Goal: Information Seeking & Learning: Find specific fact

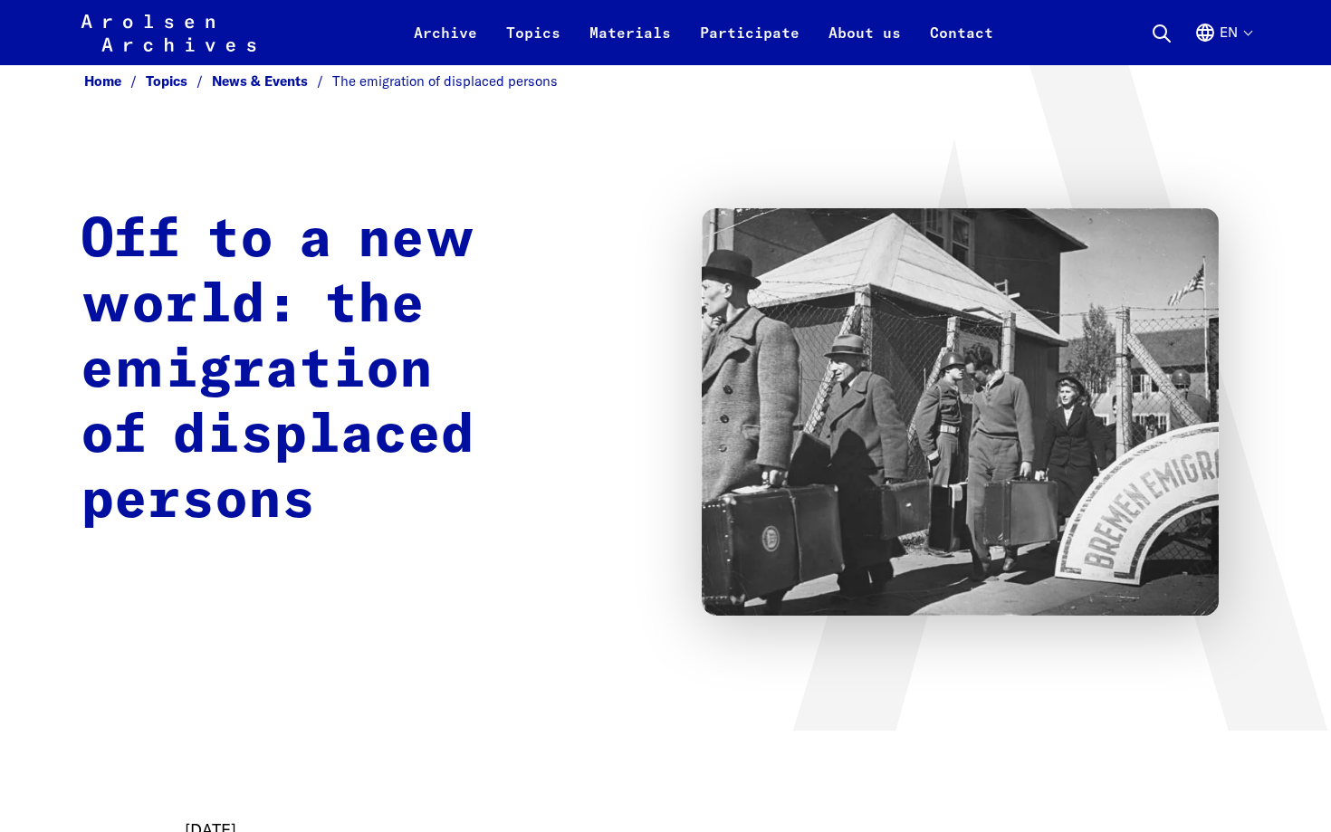
scroll to position [29, 0]
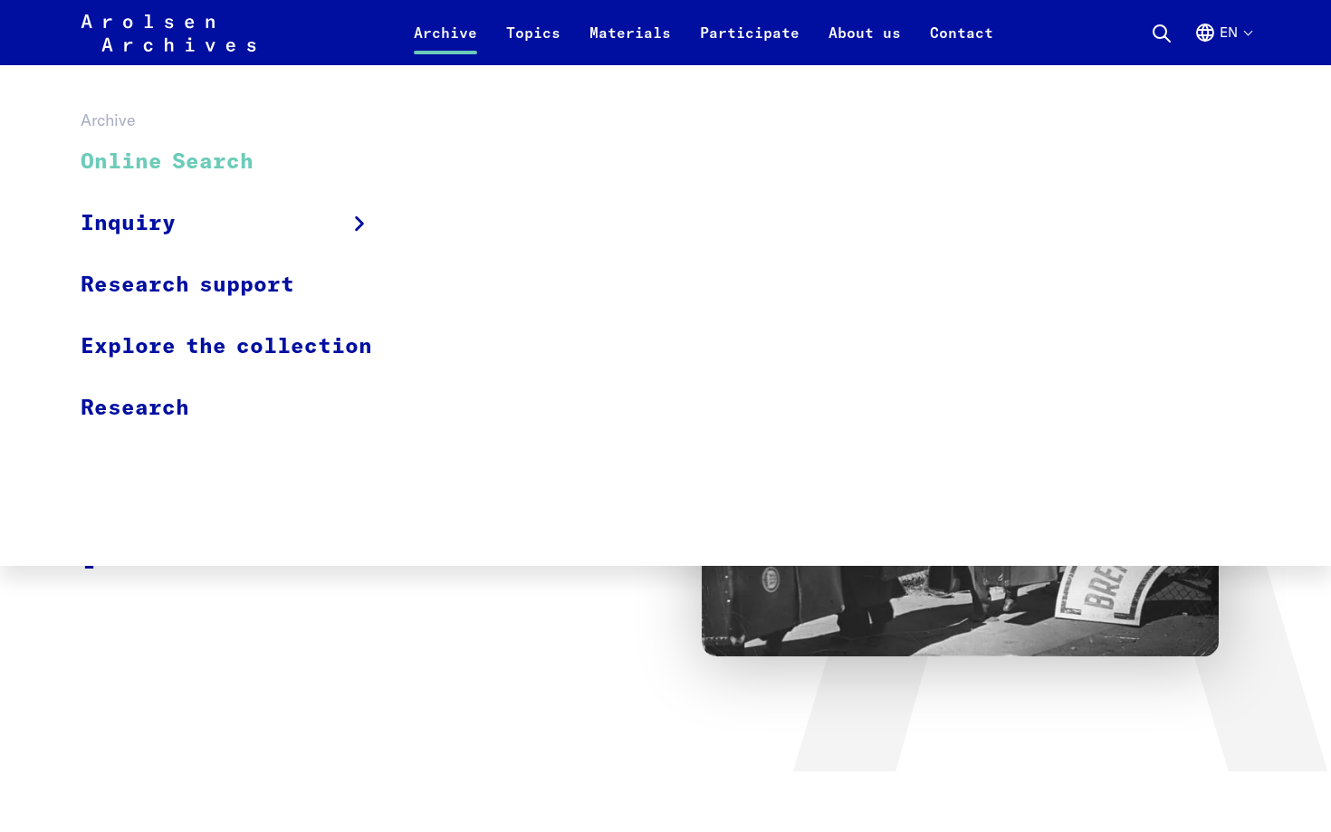
click at [133, 151] on link "Online Search" at bounding box center [238, 162] width 315 height 61
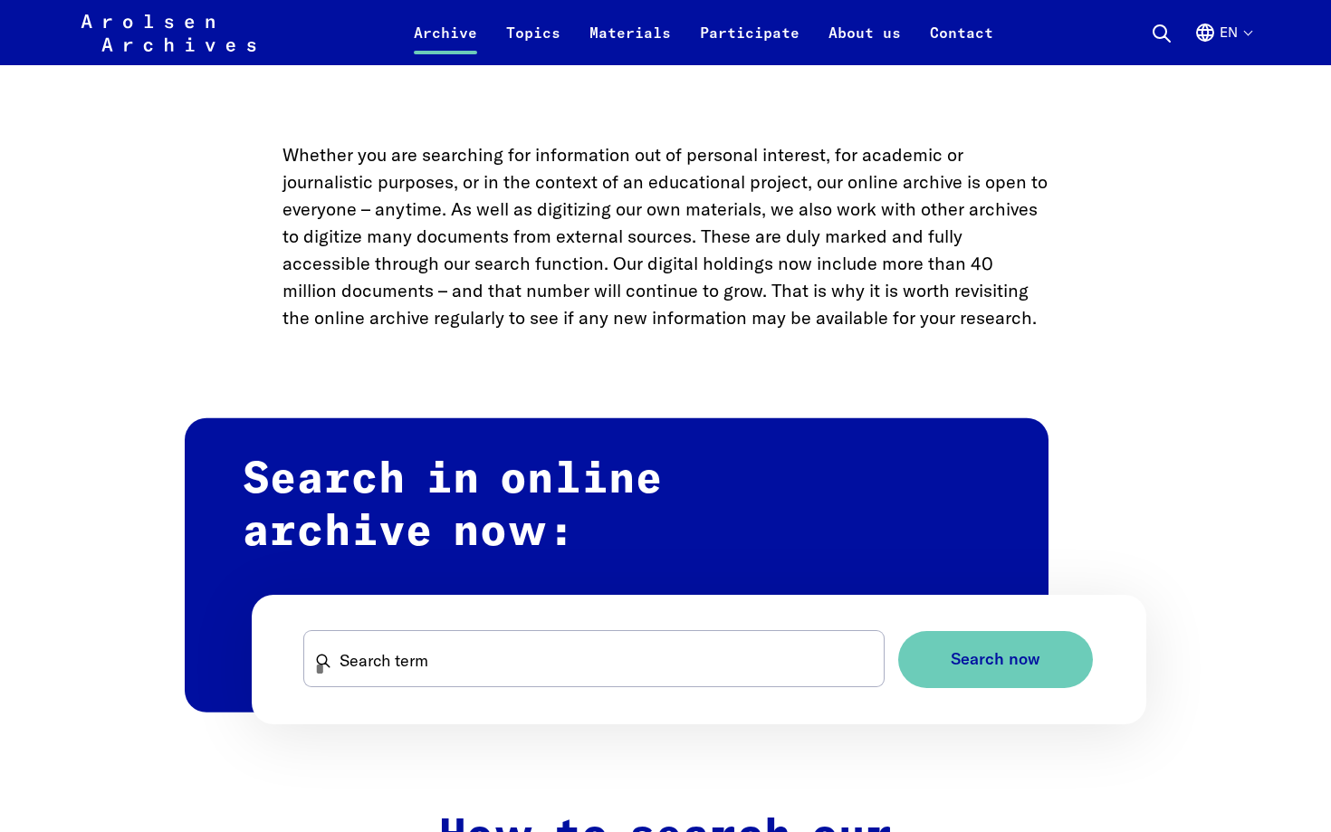
scroll to position [763, 0]
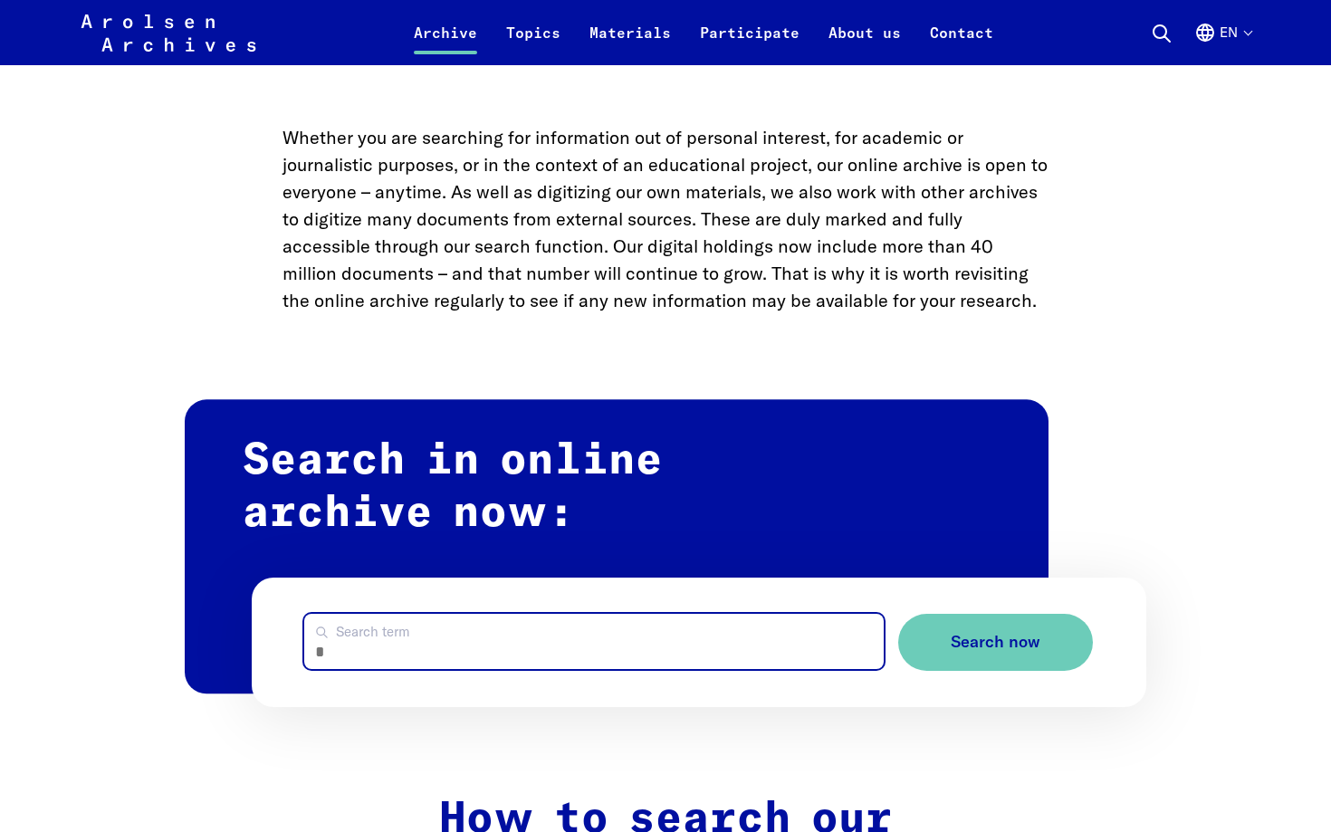
click at [443, 632] on input "Search term" at bounding box center [593, 641] width 579 height 55
type input "*****"
click at [898, 614] on button "Search now" at bounding box center [995, 642] width 195 height 57
